Goal: Information Seeking & Learning: Learn about a topic

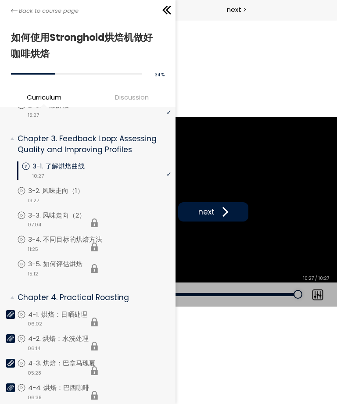
click at [50, 221] on li "You have to complete unit (3-3. 风味走向（2）) in order to continue. 3-3. 风味走向（2） vid…" at bounding box center [94, 222] width 154 height 25
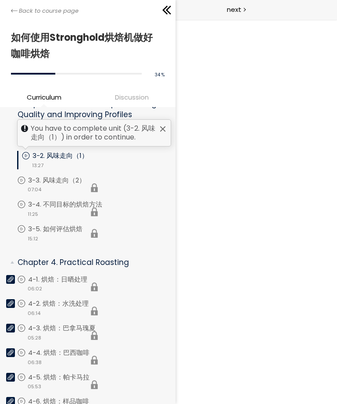
click at [65, 183] on li "You have to complete unit (3-3. 风味走向（2）) in order to continue. 3-3. 风味走向（2） vid…" at bounding box center [94, 187] width 154 height 25
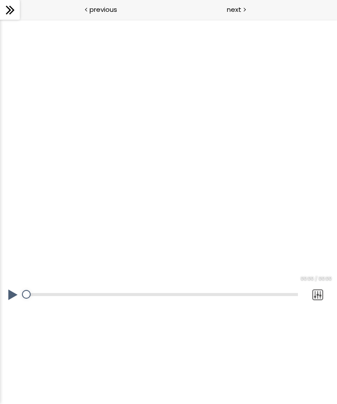
click at [224, 345] on div "点按播放声音 @keyframes VOLUME_SMALL_WAVE_FLASH { 0% { opacity: 0; } 33% { opacity: 1…" at bounding box center [168, 211] width 337 height 384
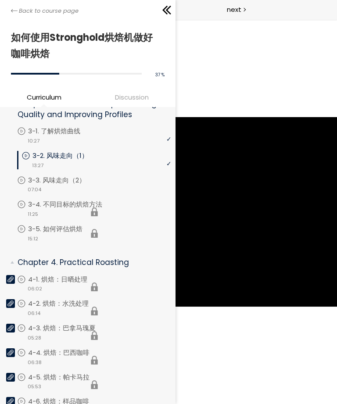
click at [18, 12] on link "Back to course page" at bounding box center [45, 11] width 68 height 9
click at [203, 369] on div "The video is loading... 点按播放声音 @keyframes VOLUME_SMALL_WAVE_FLASH { 0% { opacit…" at bounding box center [168, 211] width 337 height 384
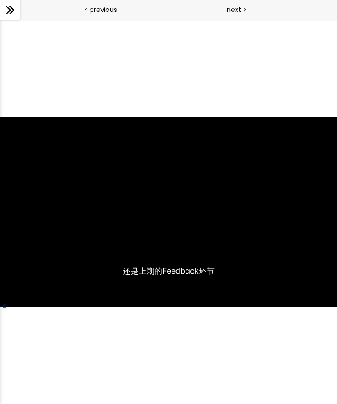
click at [109, 257] on div at bounding box center [168, 211] width 337 height 189
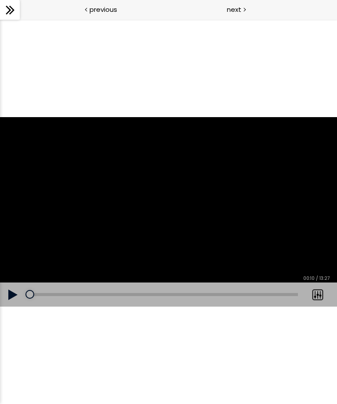
click at [11, 296] on button at bounding box center [13, 294] width 26 height 25
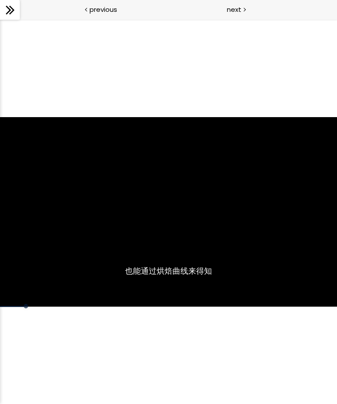
click at [26, 306] on div at bounding box center [26, 306] width 4 height 4
click at [16, 307] on div at bounding box center [15, 306] width 4 height 4
click at [24, 305] on div at bounding box center [23, 306] width 4 height 4
click at [24, 306] on div at bounding box center [23, 306] width 4 height 4
click at [20, 306] on div at bounding box center [20, 306] width 4 height 4
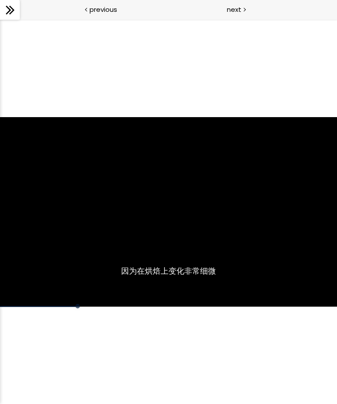
click at [96, 217] on div at bounding box center [168, 211] width 337 height 189
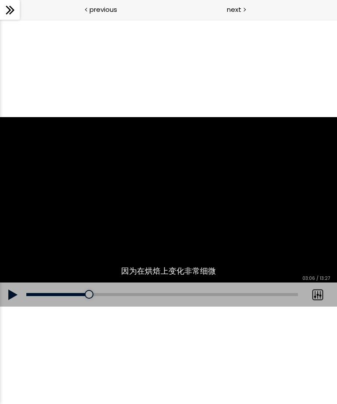
click at [14, 294] on button at bounding box center [13, 294] width 26 height 25
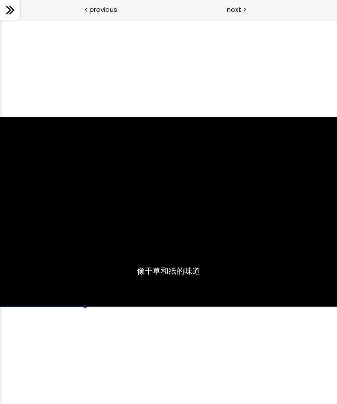
click at [24, 259] on div at bounding box center [168, 211] width 337 height 189
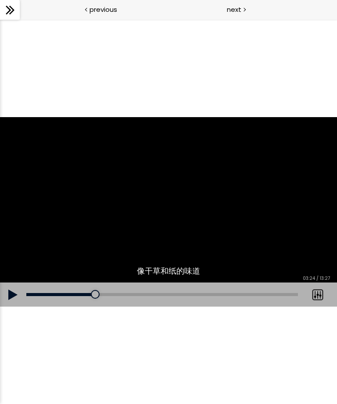
click at [17, 293] on button at bounding box center [13, 294] width 26 height 25
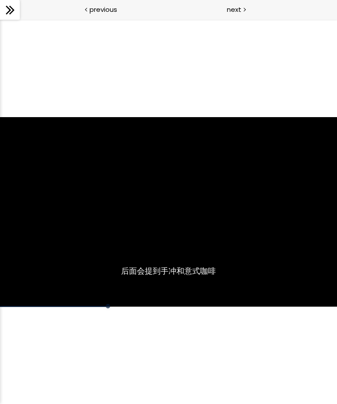
click at [97, 306] on div "00:48" at bounding box center [168, 306] width 337 height 1
click at [114, 245] on div at bounding box center [168, 211] width 337 height 189
